Goal: Task Accomplishment & Management: Manage account settings

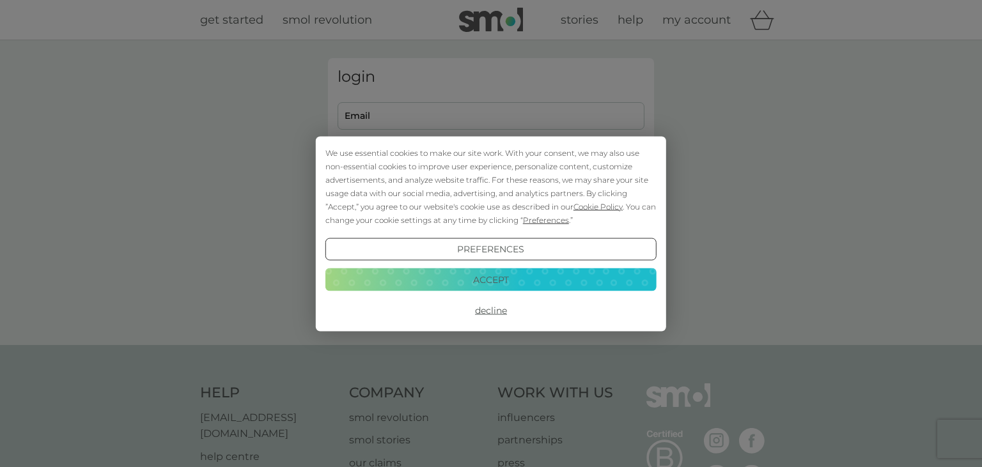
click at [354, 287] on button "Accept" at bounding box center [490, 279] width 331 height 23
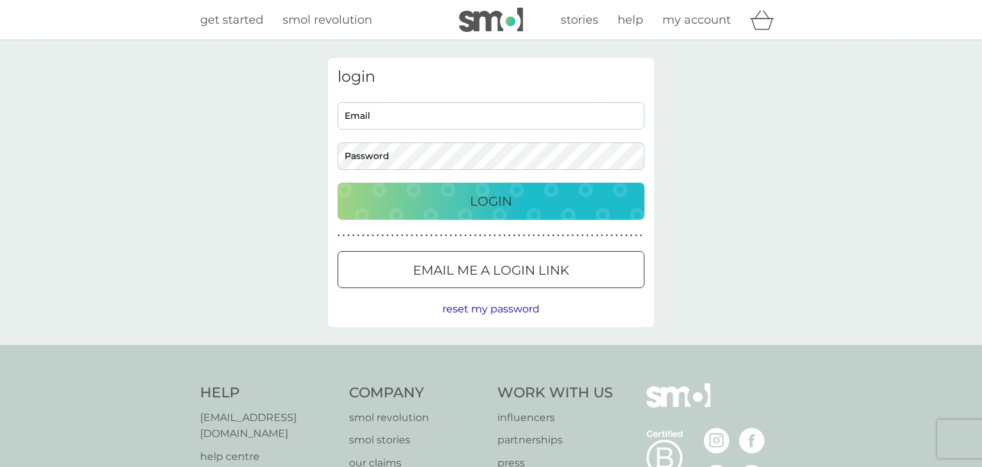
click at [427, 267] on p "Email me a login link" at bounding box center [491, 270] width 156 height 20
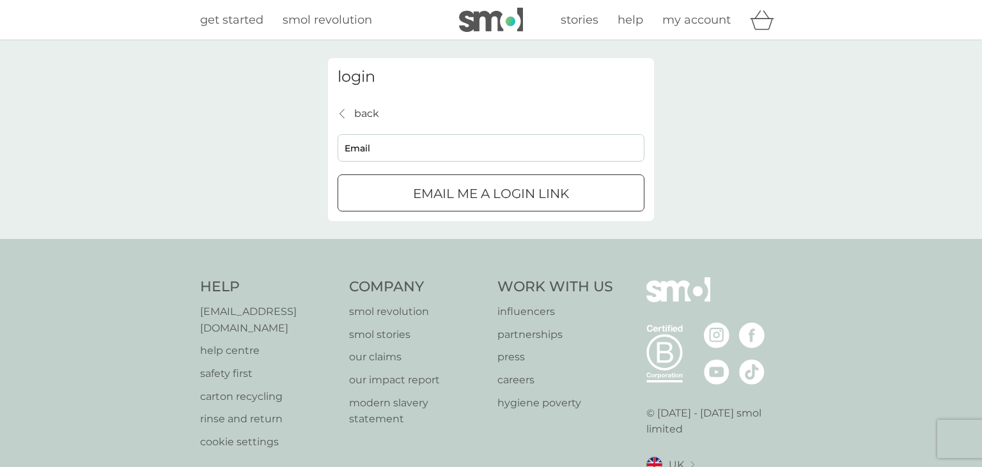
click at [424, 160] on input "Email" at bounding box center [490, 147] width 307 height 27
type input "maxschroder90@gmail.com"
click at [426, 185] on p "Email me a login link" at bounding box center [491, 193] width 156 height 20
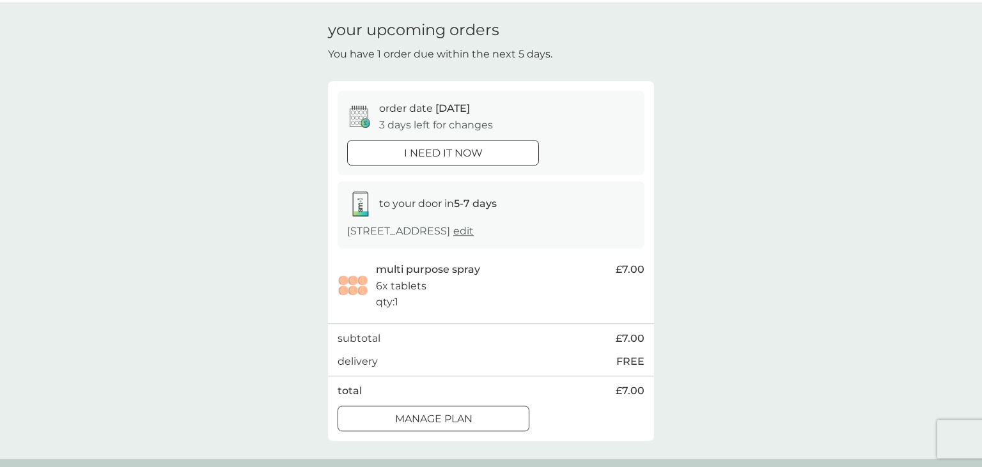
scroll to position [67, 0]
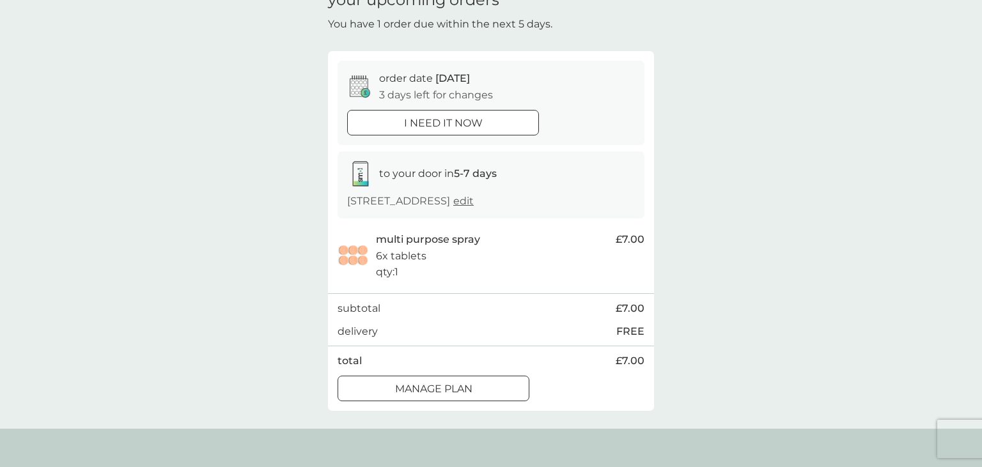
click at [410, 378] on button "Manage plan" at bounding box center [433, 389] width 192 height 26
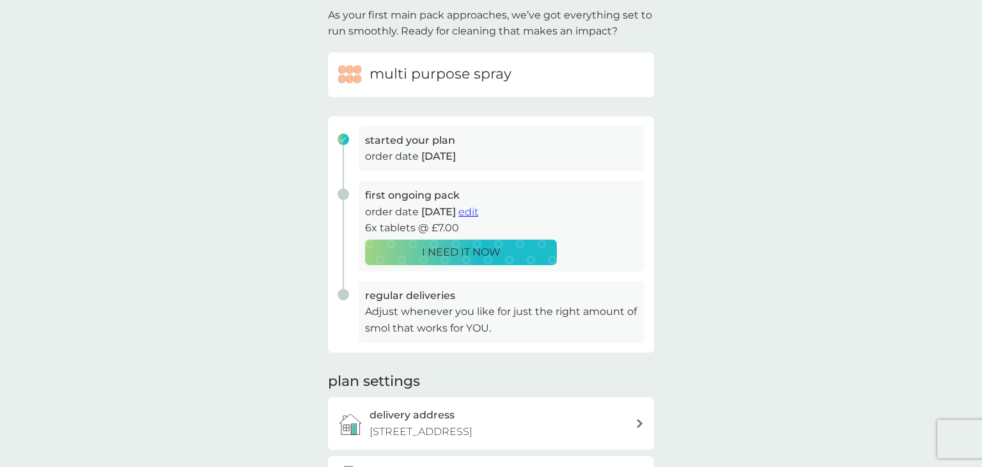
scroll to position [202, 0]
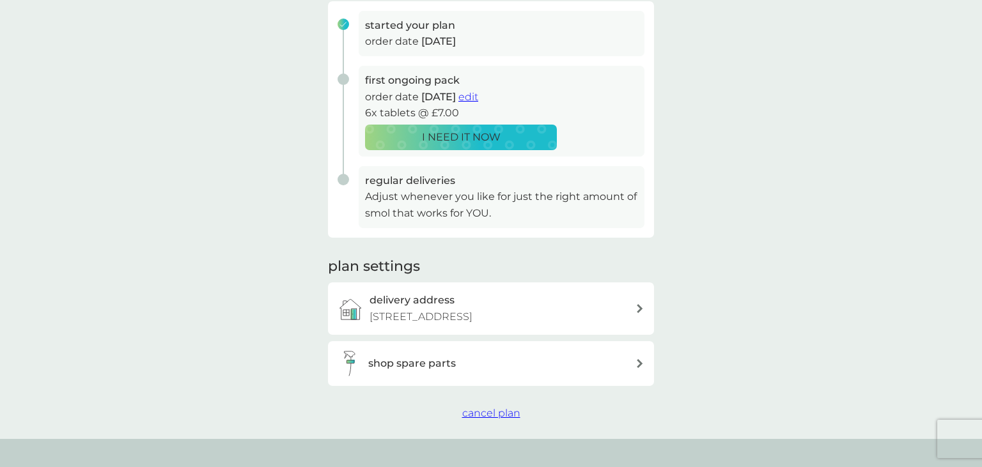
click at [507, 409] on span "cancel plan" at bounding box center [491, 413] width 58 height 12
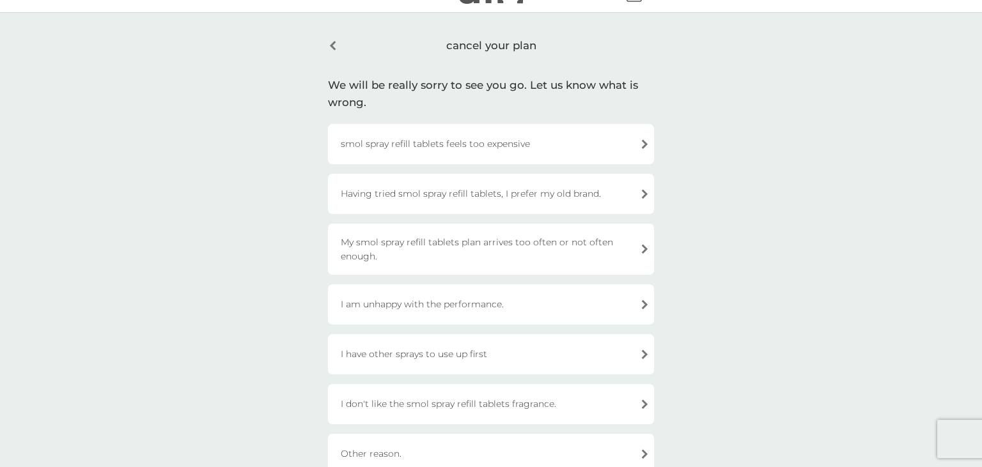
scroll to position [67, 0]
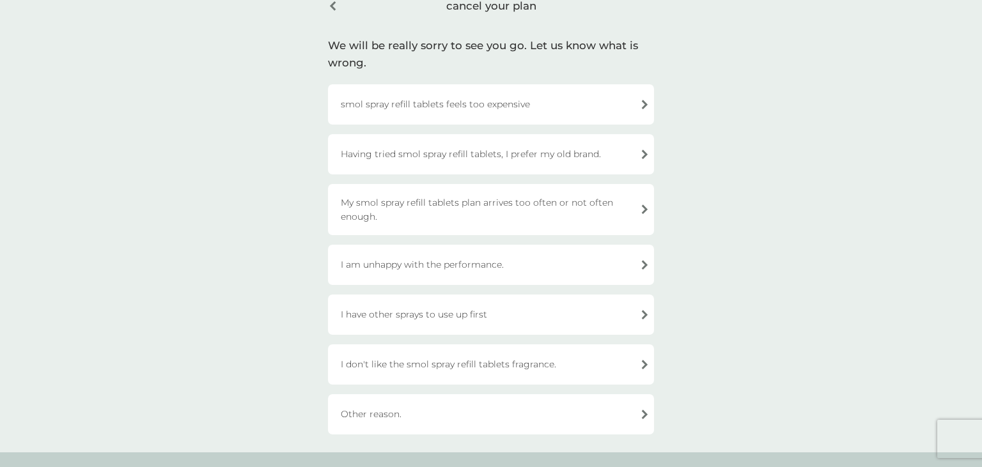
click at [376, 208] on div "My smol spray refill tablets plan arrives too often or not often enough." at bounding box center [491, 209] width 326 height 51
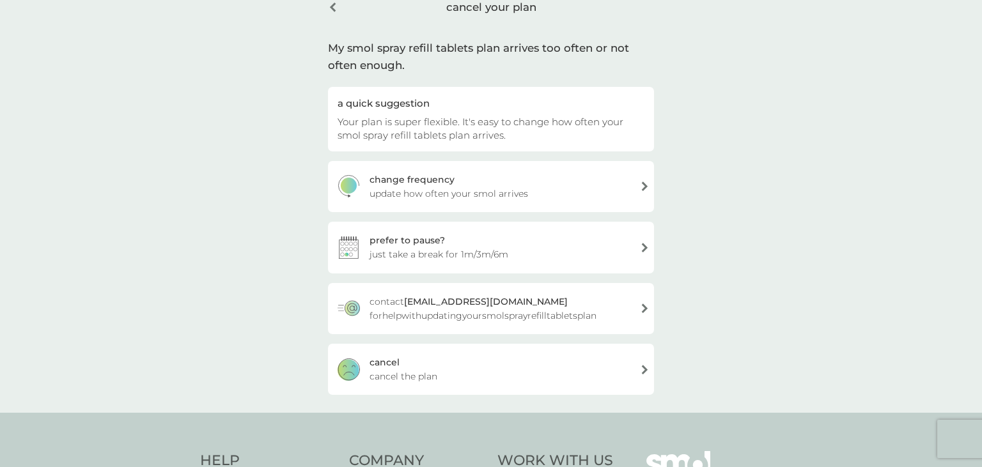
click at [435, 362] on div "[PERSON_NAME] the plan" at bounding box center [491, 369] width 326 height 51
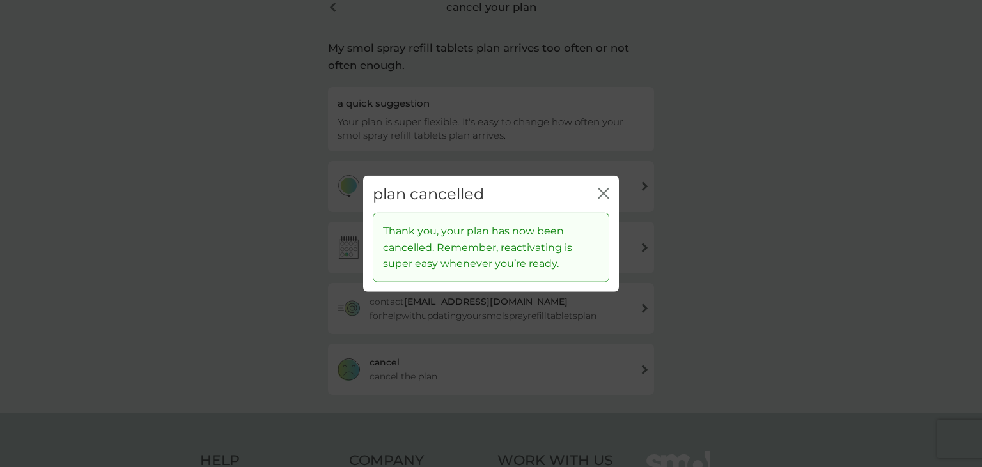
click at [254, 222] on div "plan cancelled close Thank you, your plan has now been cancelled. Remember, rea…" at bounding box center [491, 233] width 982 height 467
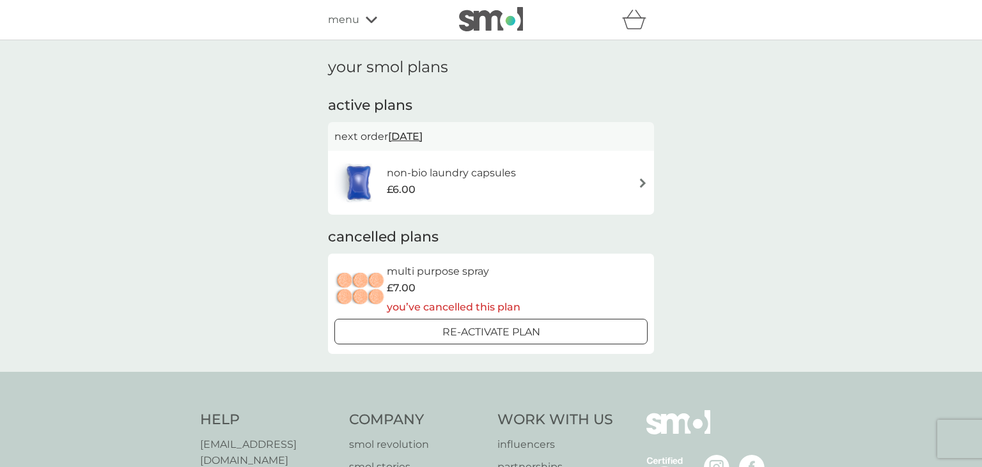
click at [522, 185] on div "non-bio laundry capsules £6.00" at bounding box center [458, 183] width 142 height 36
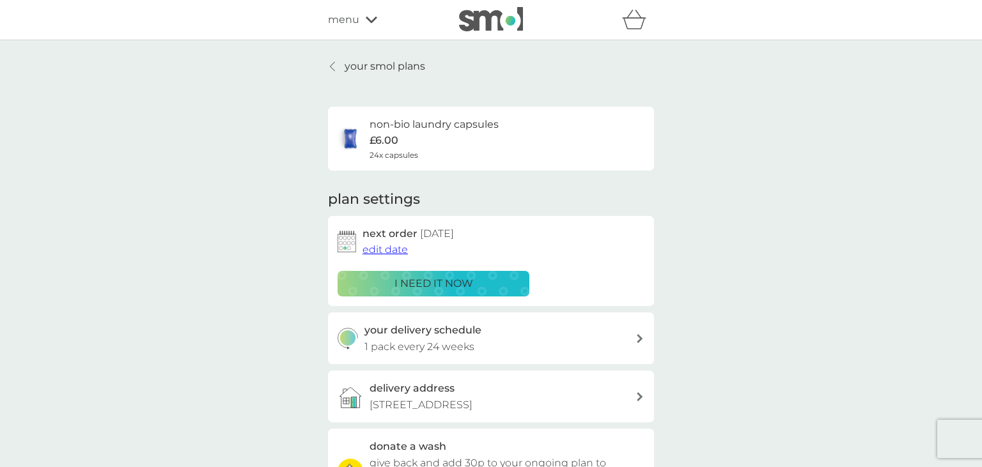
scroll to position [470, 0]
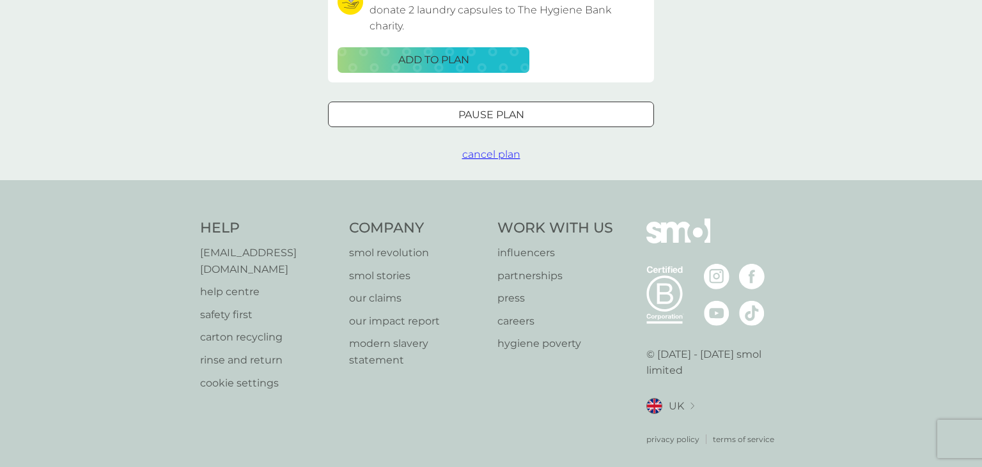
click at [486, 155] on span "cancel plan" at bounding box center [491, 154] width 58 height 12
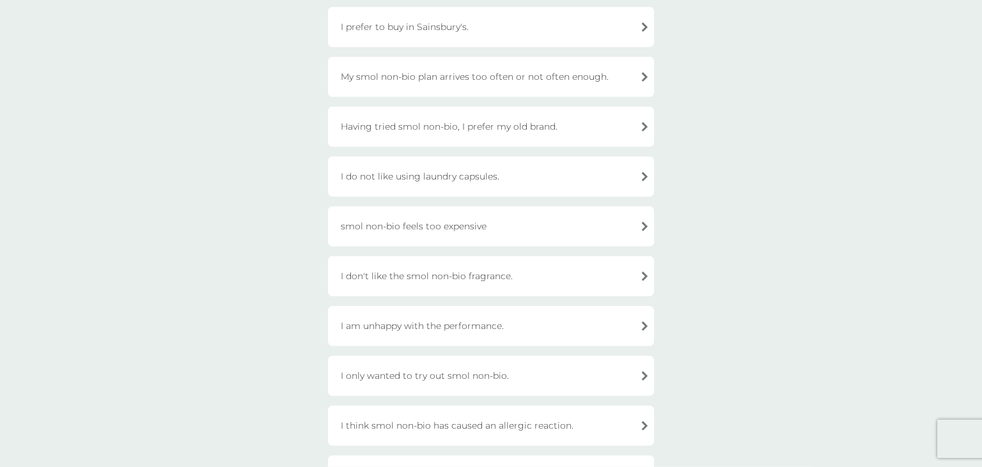
scroll to position [202, 0]
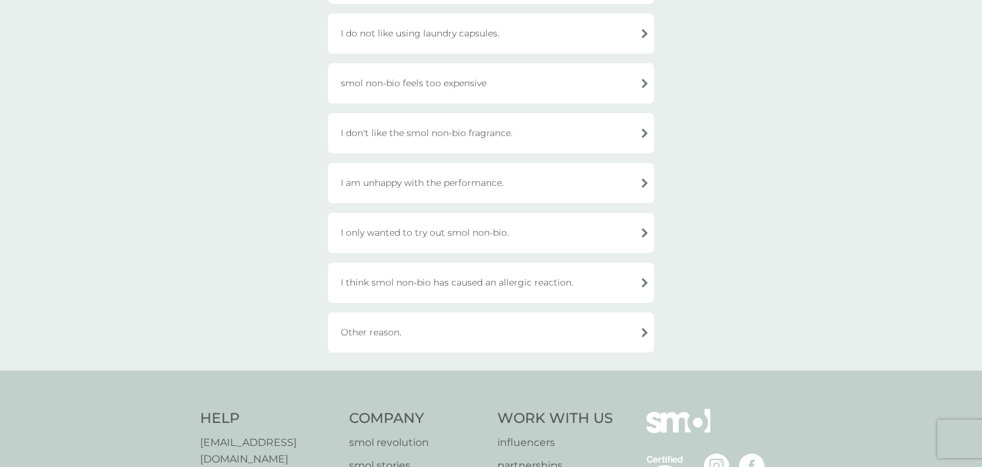
click at [392, 339] on div "Other reason." at bounding box center [491, 333] width 326 height 40
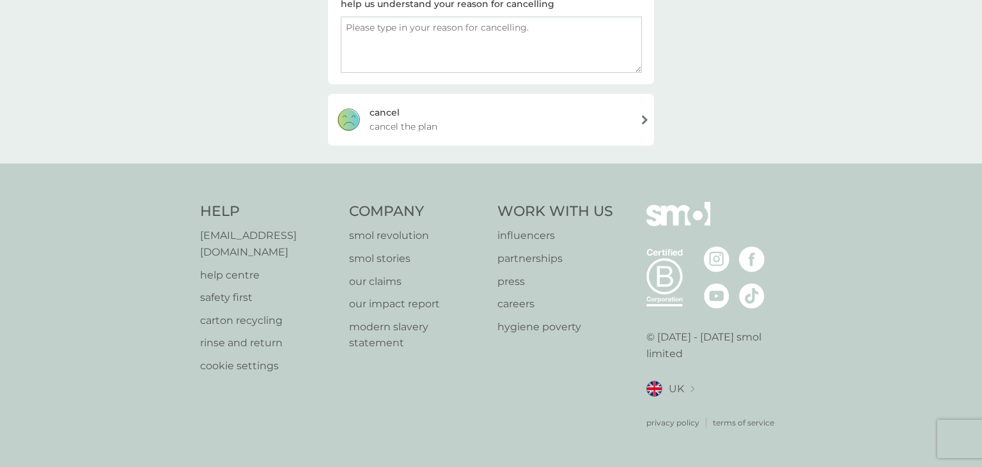
scroll to position [219, 0]
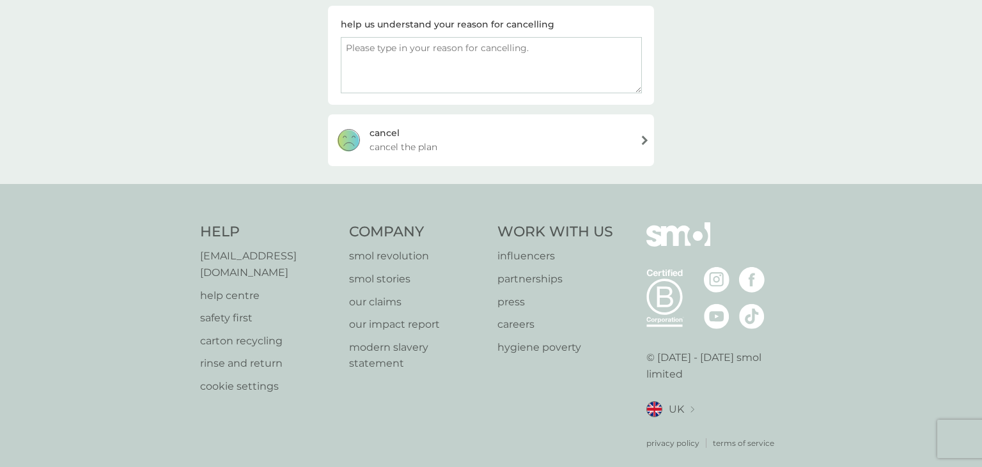
click at [407, 134] on div "[PERSON_NAME] the plan" at bounding box center [491, 139] width 326 height 51
